Goal: Information Seeking & Learning: Learn about a topic

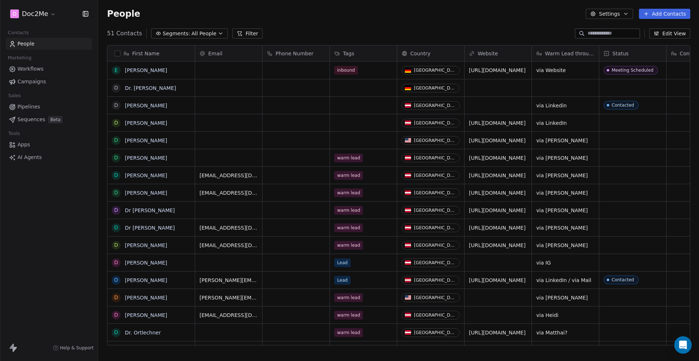
scroll to position [313, 596]
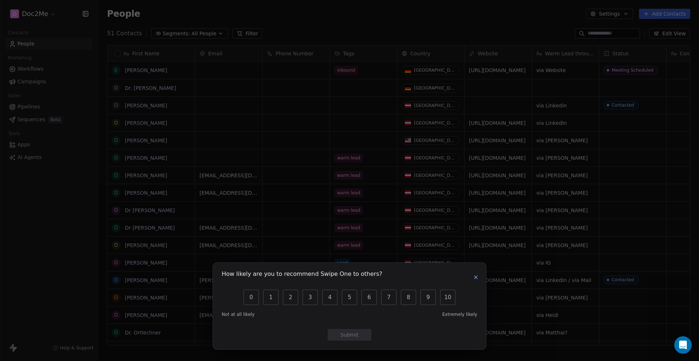
click at [60, 191] on div "How likely are you to recommend Swipe One to others? 0 1 2 3 4 5 6 7 8 9 10 Not…" at bounding box center [349, 181] width 699 height 34
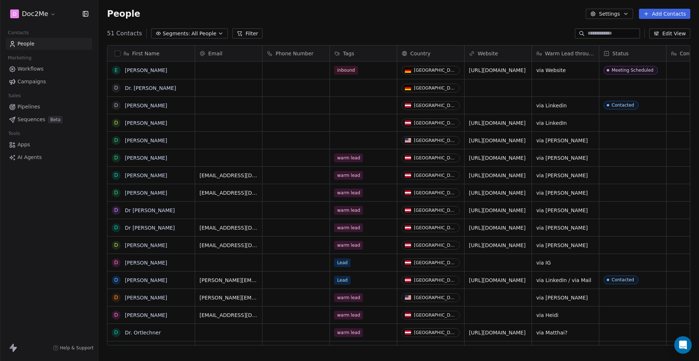
click at [71, 189] on div "D Doc2Me Contacts People Marketing Workflows Campaigns Sales Pipelines Sequence…" at bounding box center [49, 180] width 98 height 361
click at [46, 47] on link "People" at bounding box center [49, 44] width 86 height 12
click at [44, 16] on html "D Doc2Me Contacts People Marketing Workflows Campaigns Sales Pipelines Sequence…" at bounding box center [349, 180] width 699 height 361
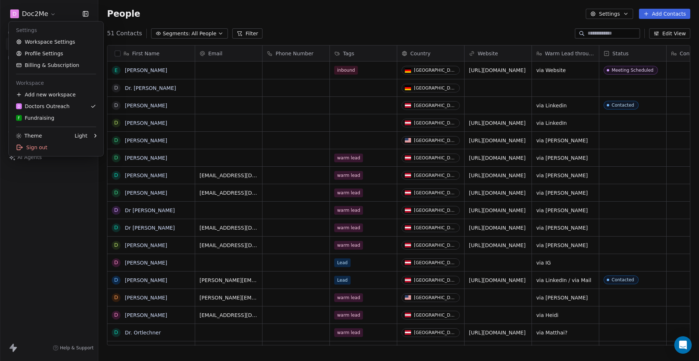
click at [51, 199] on html "D Doc2Me Contacts People Marketing Workflows Campaigns Sales Pipelines Sequence…" at bounding box center [349, 180] width 699 height 361
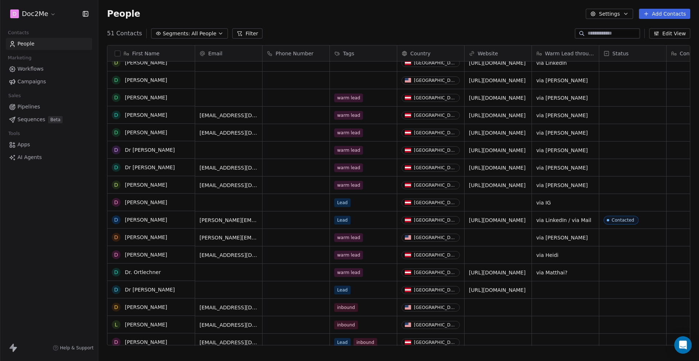
scroll to position [60, 0]
click at [147, 165] on link "Dr [PERSON_NAME]" at bounding box center [150, 168] width 50 height 6
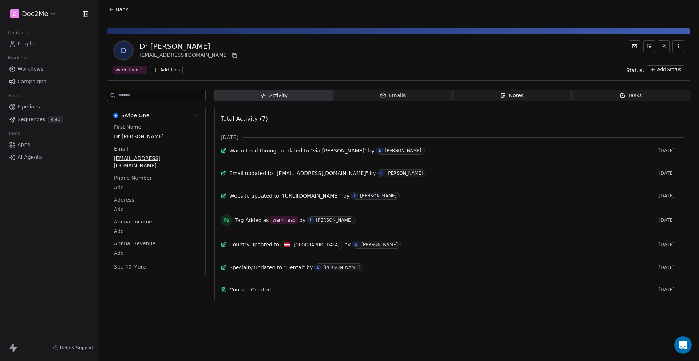
click at [490, 94] on span "Notes Notes" at bounding box center [512, 96] width 119 height 12
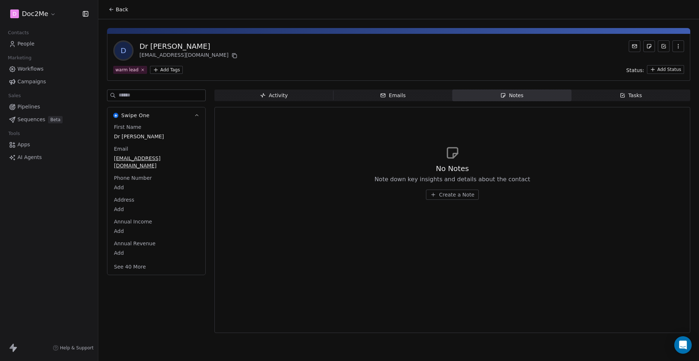
click at [120, 11] on span "Back" at bounding box center [122, 9] width 12 height 7
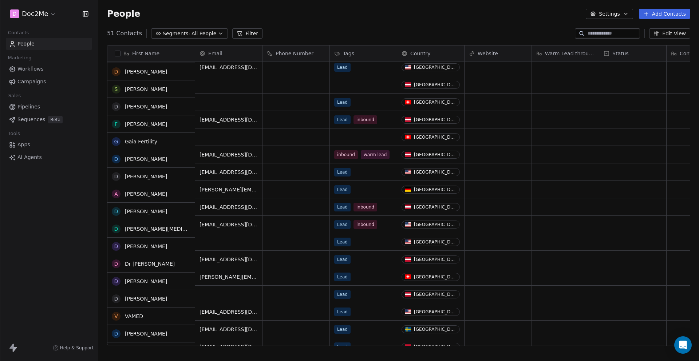
scroll to position [332, 0]
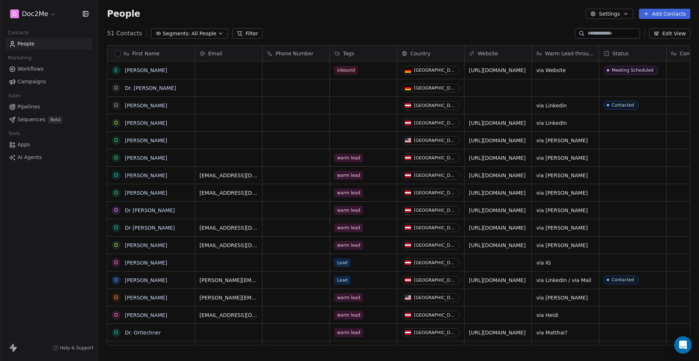
click at [39, 95] on div "Sales" at bounding box center [49, 96] width 86 height 10
click at [41, 106] on link "Pipelines" at bounding box center [49, 107] width 86 height 12
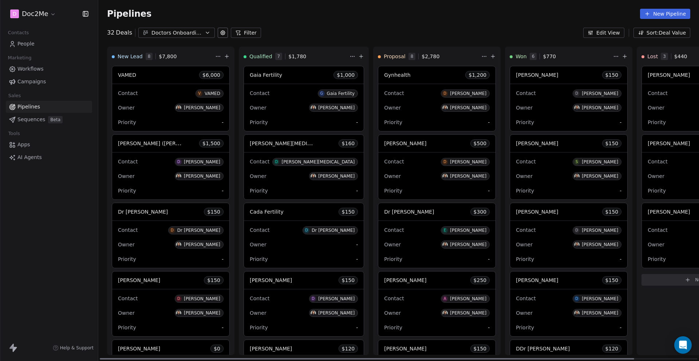
click at [431, 114] on div "Contact D [PERSON_NAME] Owner [PERSON_NAME] -" at bounding box center [436, 107] width 117 height 47
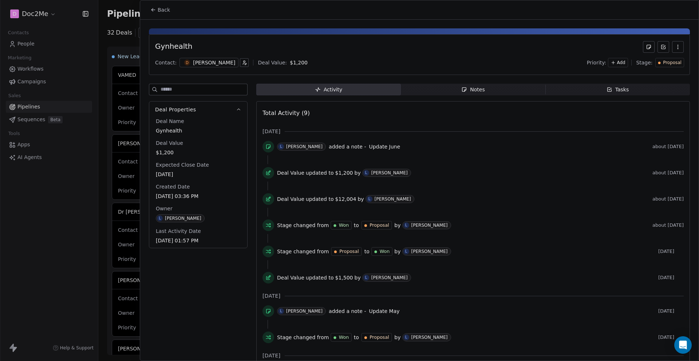
click at [470, 78] on div "Gynhealth Contact: D [PERSON_NAME] Deal Value: $ 1,200 Priority: Add Stage: Pro…" at bounding box center [419, 204] width 559 height 369
click at [463, 87] on icon "button" at bounding box center [465, 90] width 6 height 6
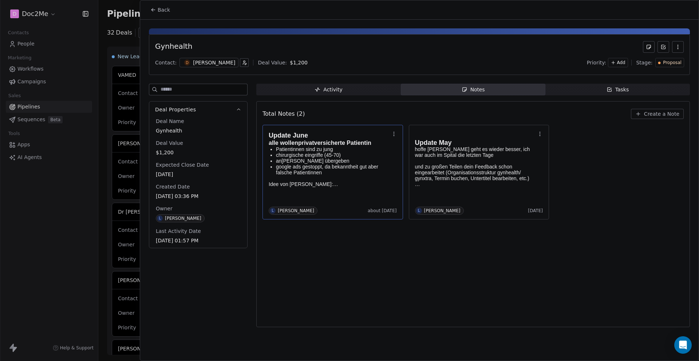
click at [337, 180] on p "Idee von [PERSON_NAME]:" at bounding box center [329, 182] width 121 height 12
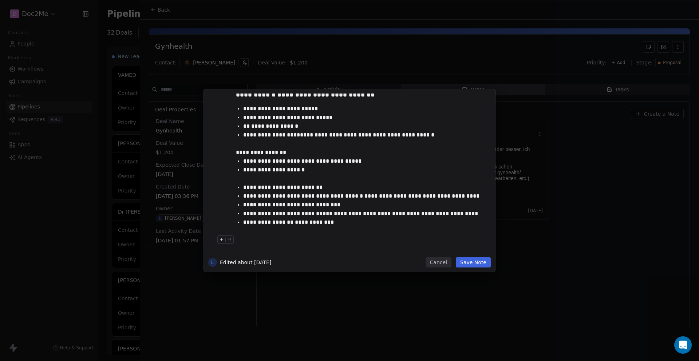
click at [433, 262] on button "Cancel" at bounding box center [439, 263] width 26 height 10
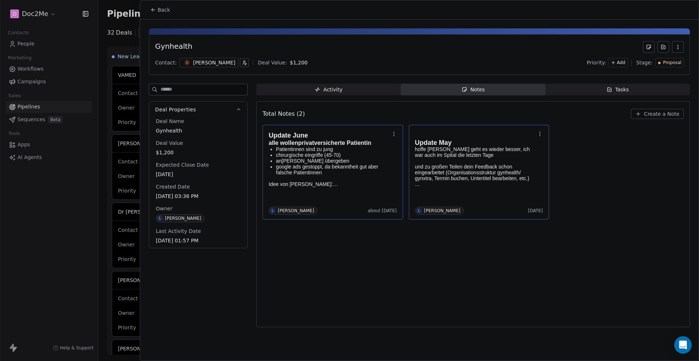
click at [446, 188] on div "Update May hoffe Cosima geht es wieder besser, ich war auch im Spital die letzt…" at bounding box center [479, 159] width 128 height 59
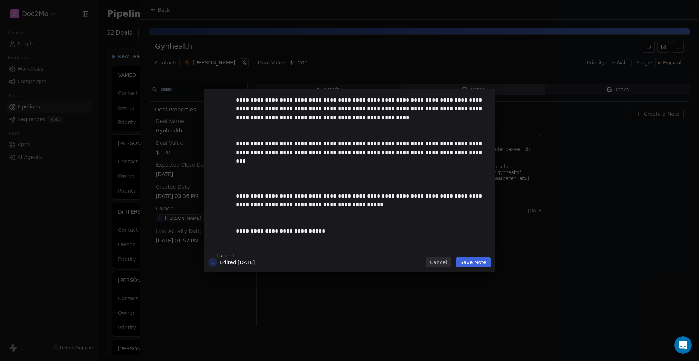
click at [444, 260] on button "Cancel" at bounding box center [439, 263] width 26 height 10
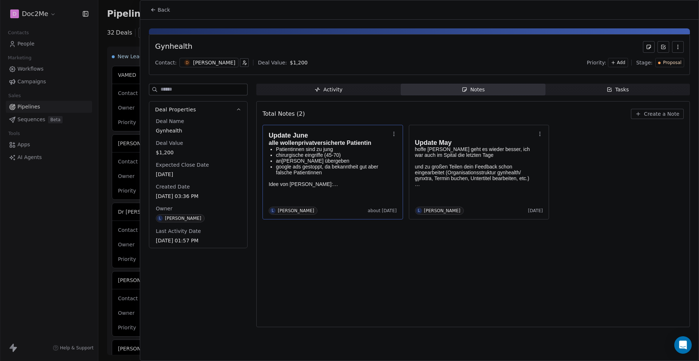
click at [152, 12] on icon at bounding box center [153, 10] width 6 height 6
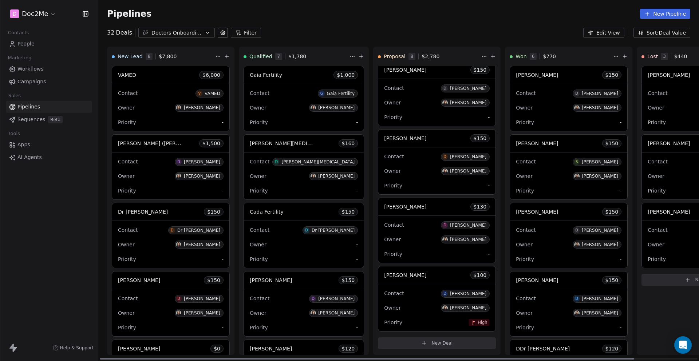
click at [419, 244] on div "Owner [PERSON_NAME]" at bounding box center [437, 240] width 106 height 12
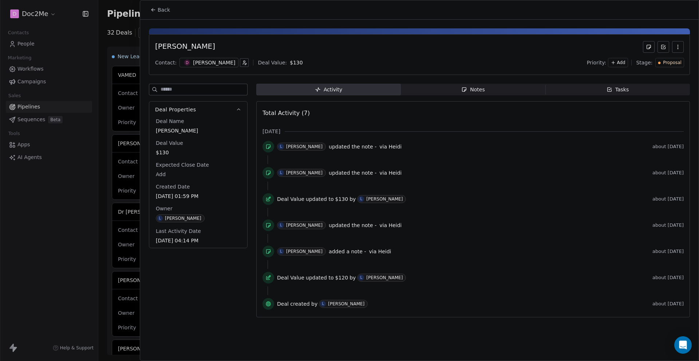
click at [471, 92] on div "Notes" at bounding box center [473, 90] width 23 height 8
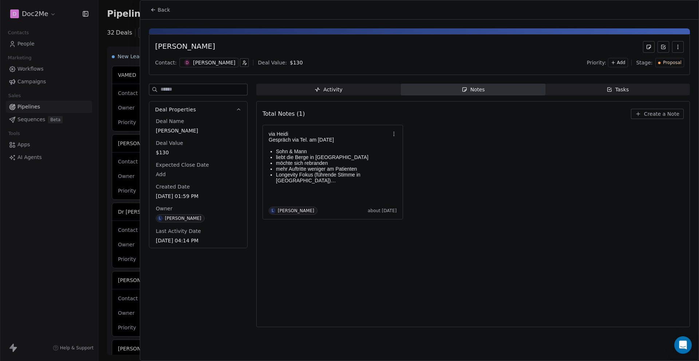
click at [159, 13] on span "Back" at bounding box center [164, 9] width 12 height 7
